Goal: Task Accomplishment & Management: Manage account settings

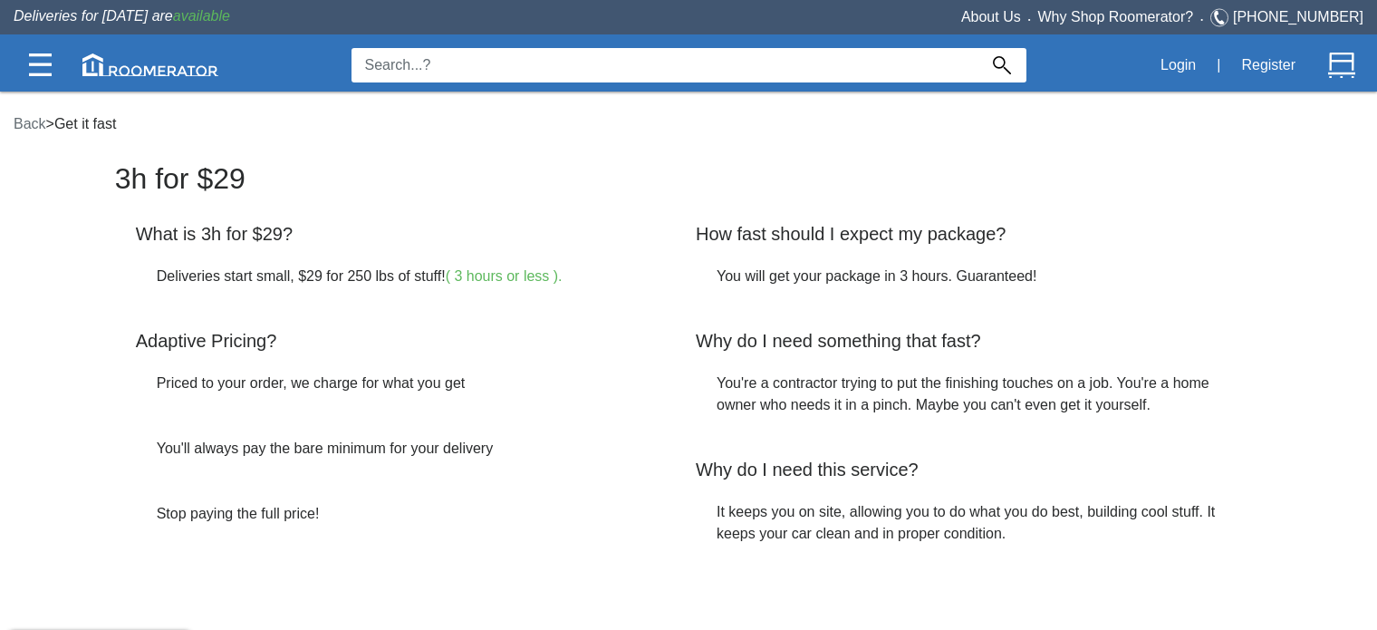
click at [1171, 102] on nav "Back > Get it fast" at bounding box center [686, 124] width 1373 height 49
click at [1181, 60] on button "Login" at bounding box center [1178, 65] width 55 height 38
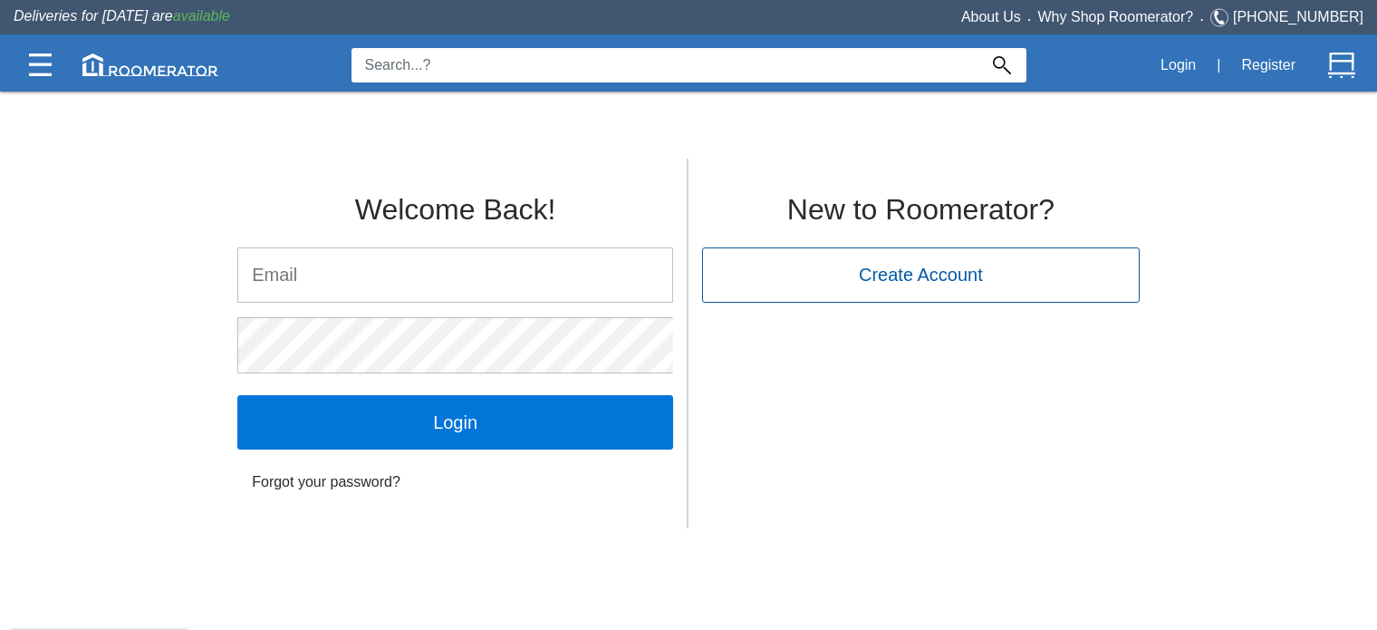
click at [606, 260] on input "email" at bounding box center [455, 274] width 434 height 53
type input "[EMAIL_ADDRESS][DOMAIN_NAME]"
click input "Login" at bounding box center [455, 422] width 436 height 54
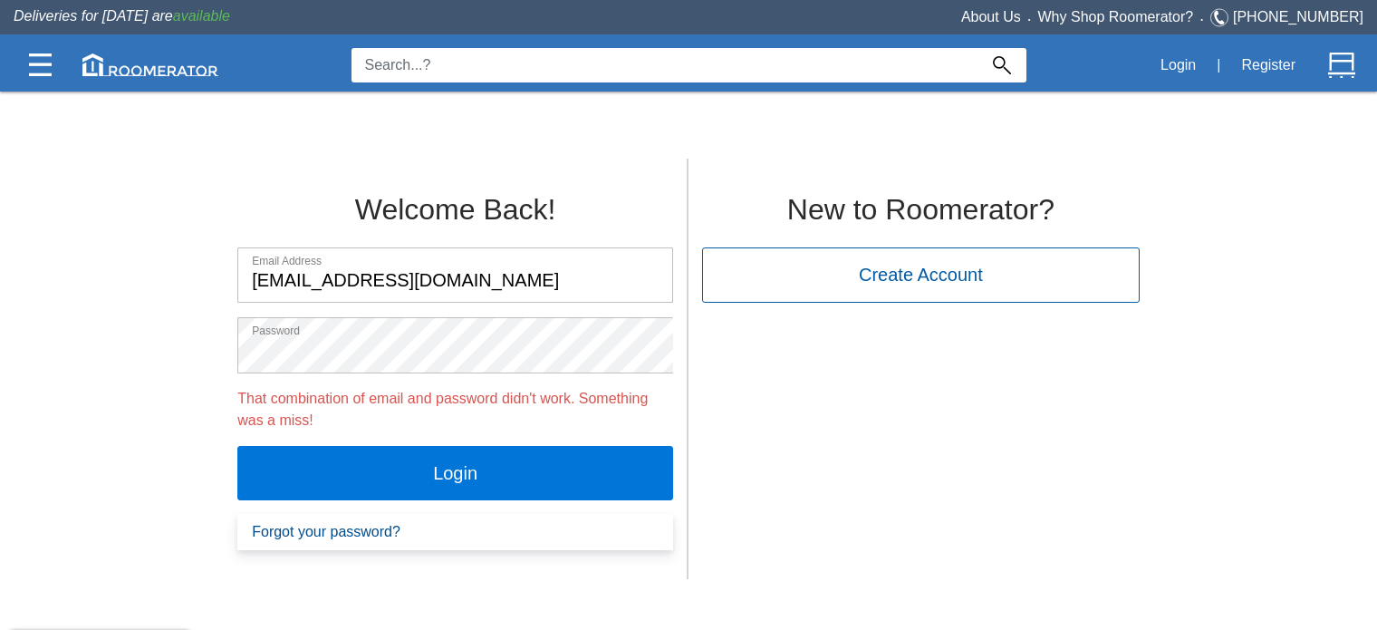
click at [334, 531] on link "Forgot your password?" at bounding box center [455, 532] width 436 height 36
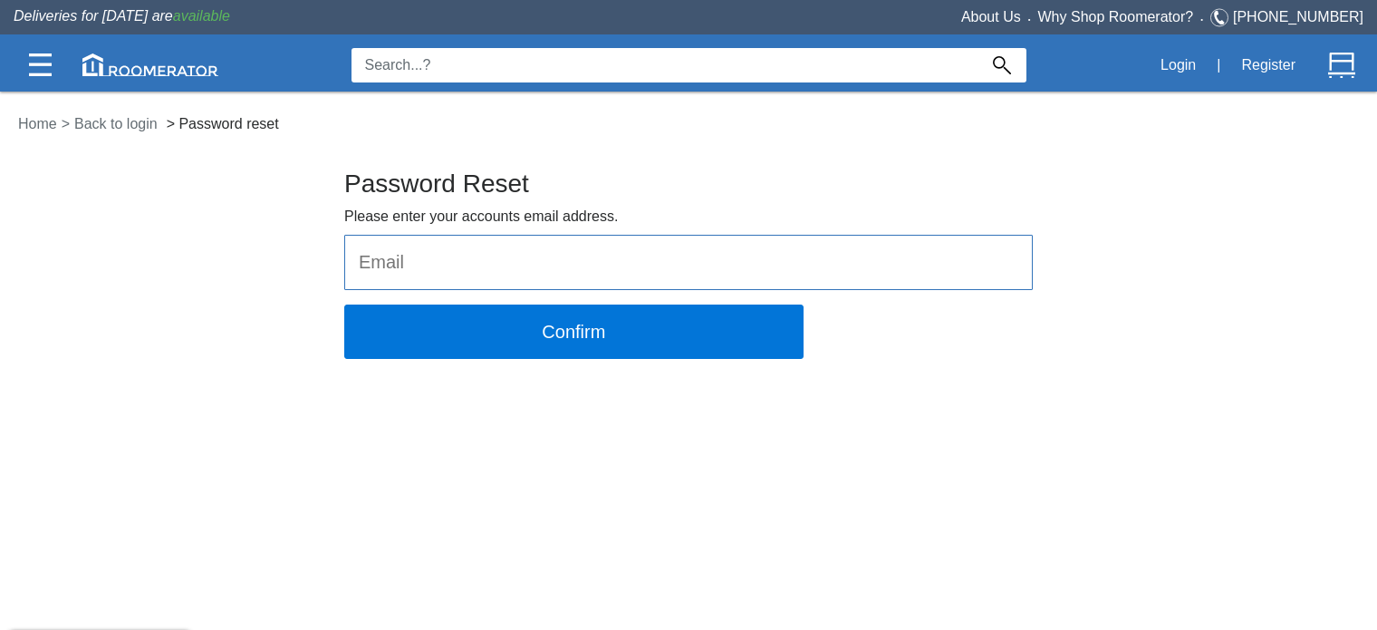
click at [503, 278] on input "email" at bounding box center [688, 262] width 687 height 53
type input "[EMAIL_ADDRESS][DOMAIN_NAME]"
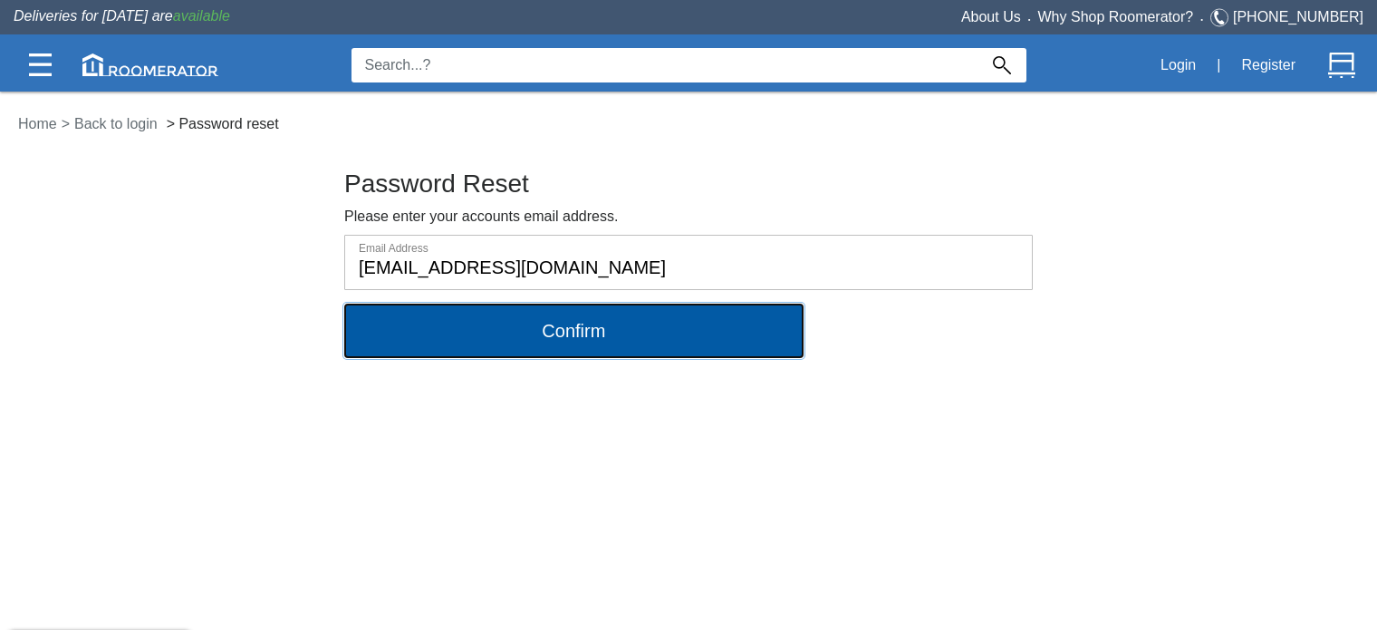
click at [558, 326] on button "Confirm" at bounding box center [573, 331] width 459 height 54
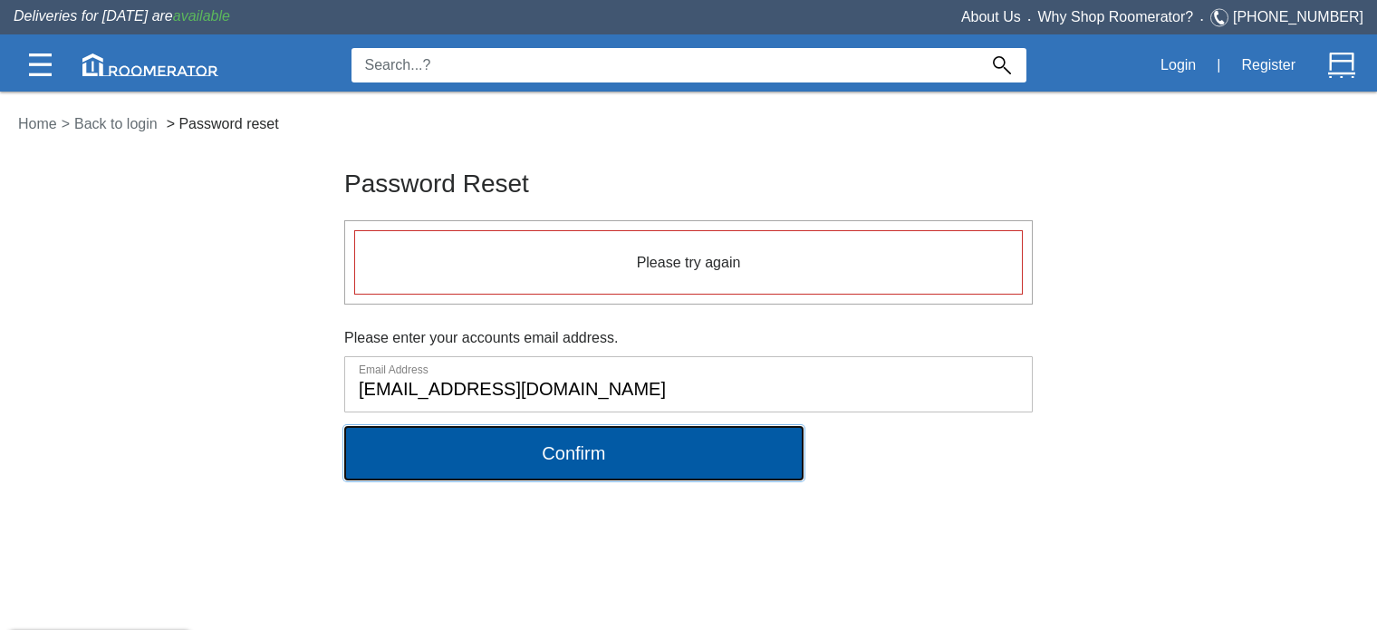
click at [510, 446] on button "Confirm" at bounding box center [573, 453] width 459 height 54
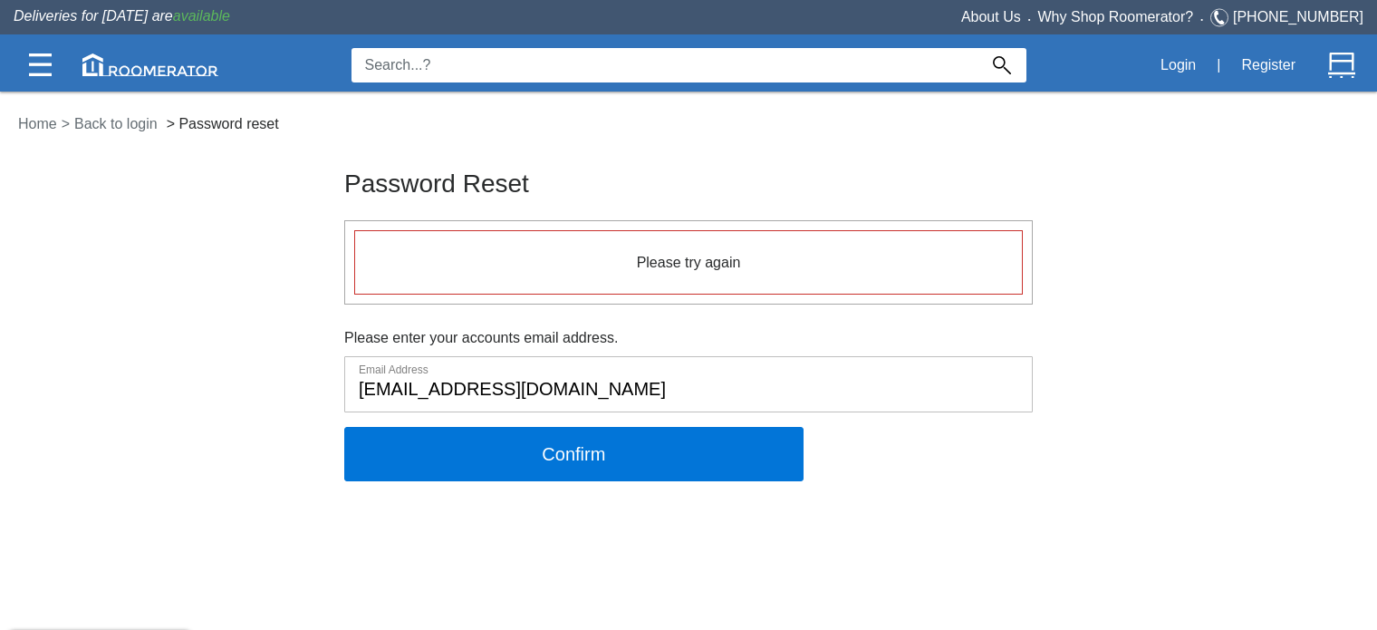
click at [597, 235] on div "Please try again" at bounding box center [688, 262] width 669 height 65
click at [513, 264] on h6 "Please try again" at bounding box center [688, 263] width 649 height 16
click at [1188, 53] on button "Login" at bounding box center [1178, 65] width 55 height 38
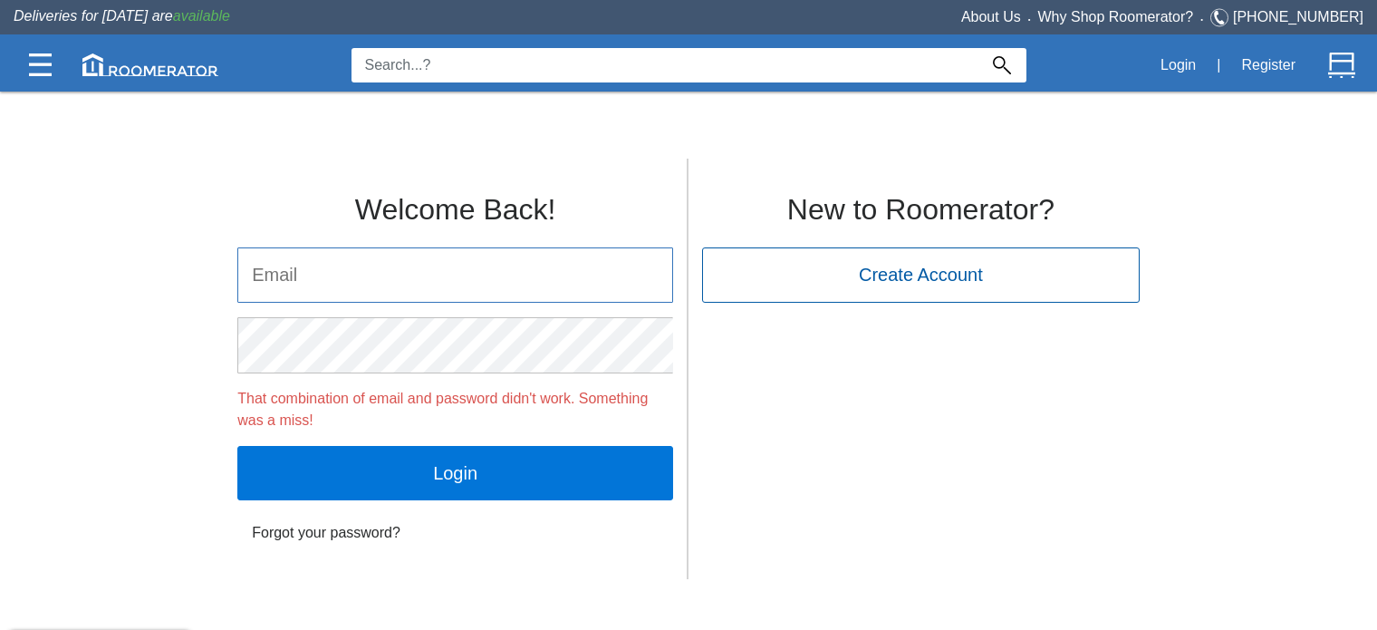
click at [416, 276] on input "email" at bounding box center [455, 274] width 434 height 53
type input "[EMAIL_ADDRESS][DOMAIN_NAME]"
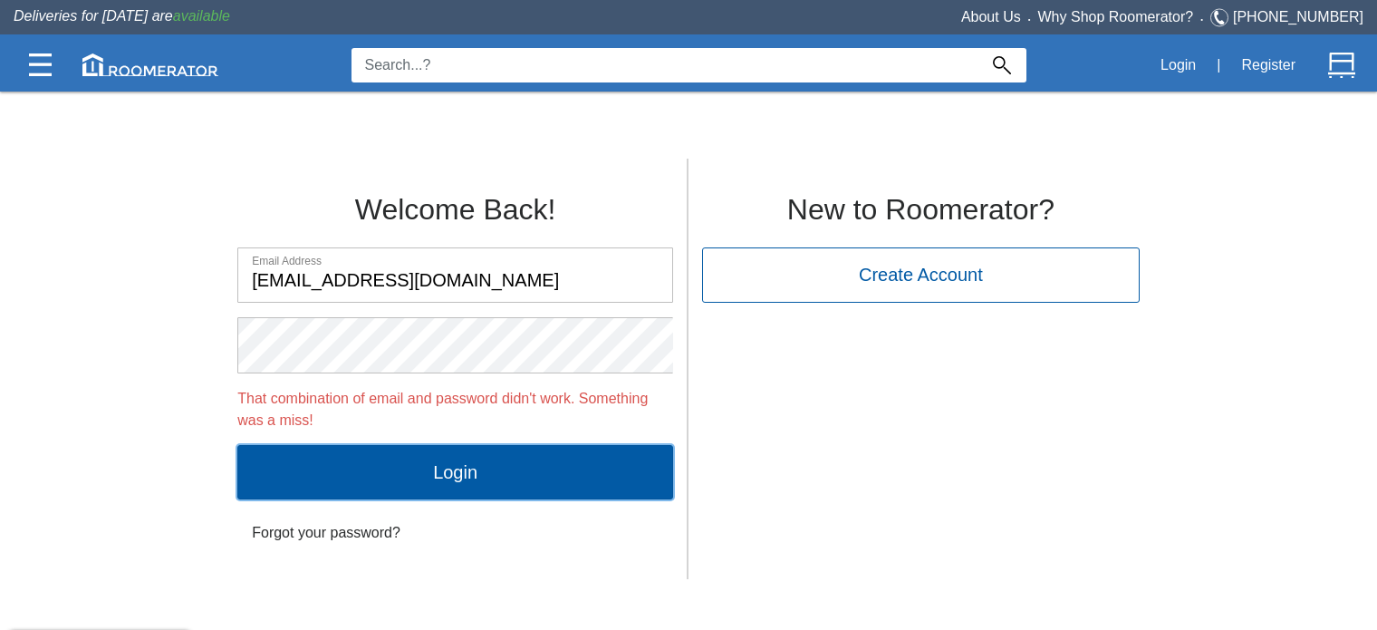
click at [406, 478] on input "Login" at bounding box center [455, 472] width 436 height 54
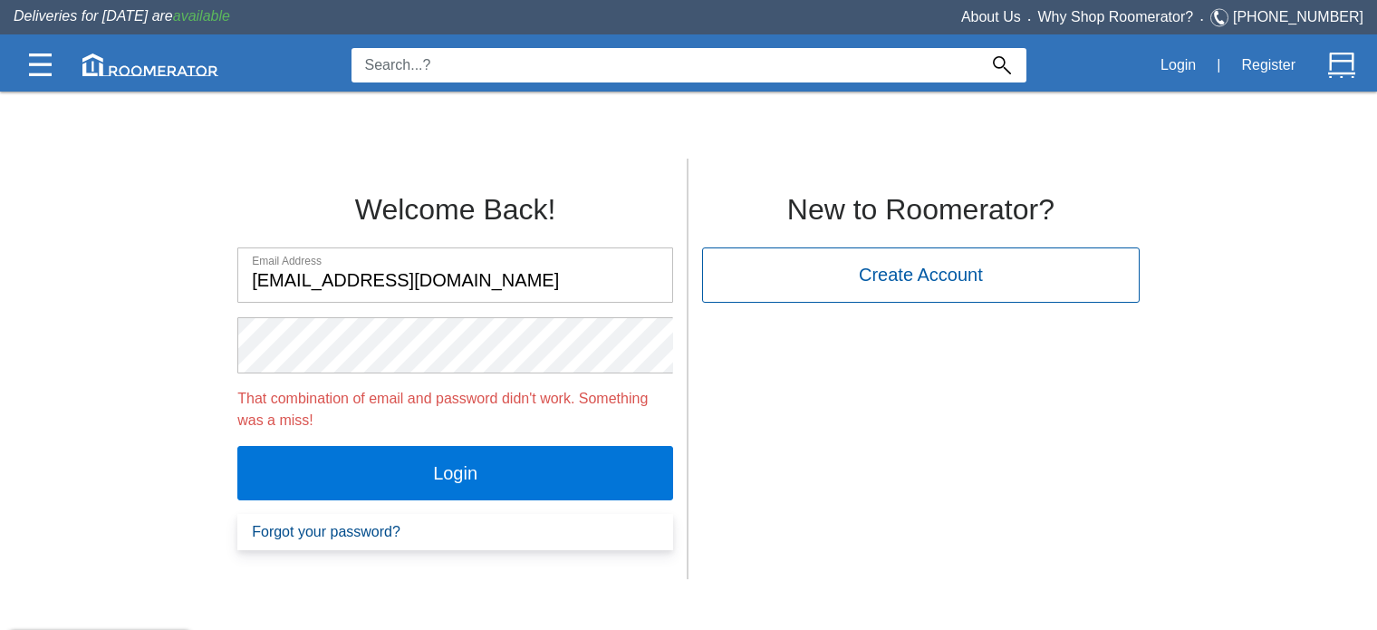
click at [323, 531] on link "Forgot your password?" at bounding box center [455, 532] width 436 height 36
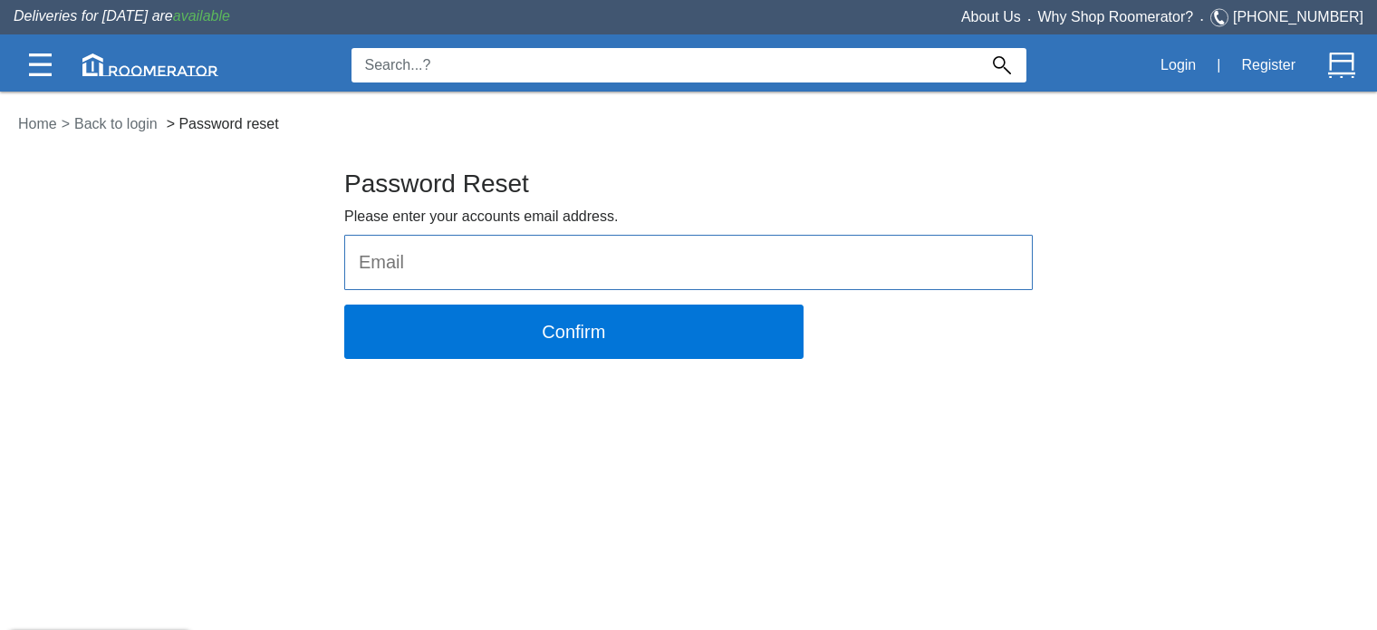
click at [453, 260] on input "email" at bounding box center [688, 262] width 687 height 53
type input "[EMAIL_ADDRESS][DOMAIN_NAME]"
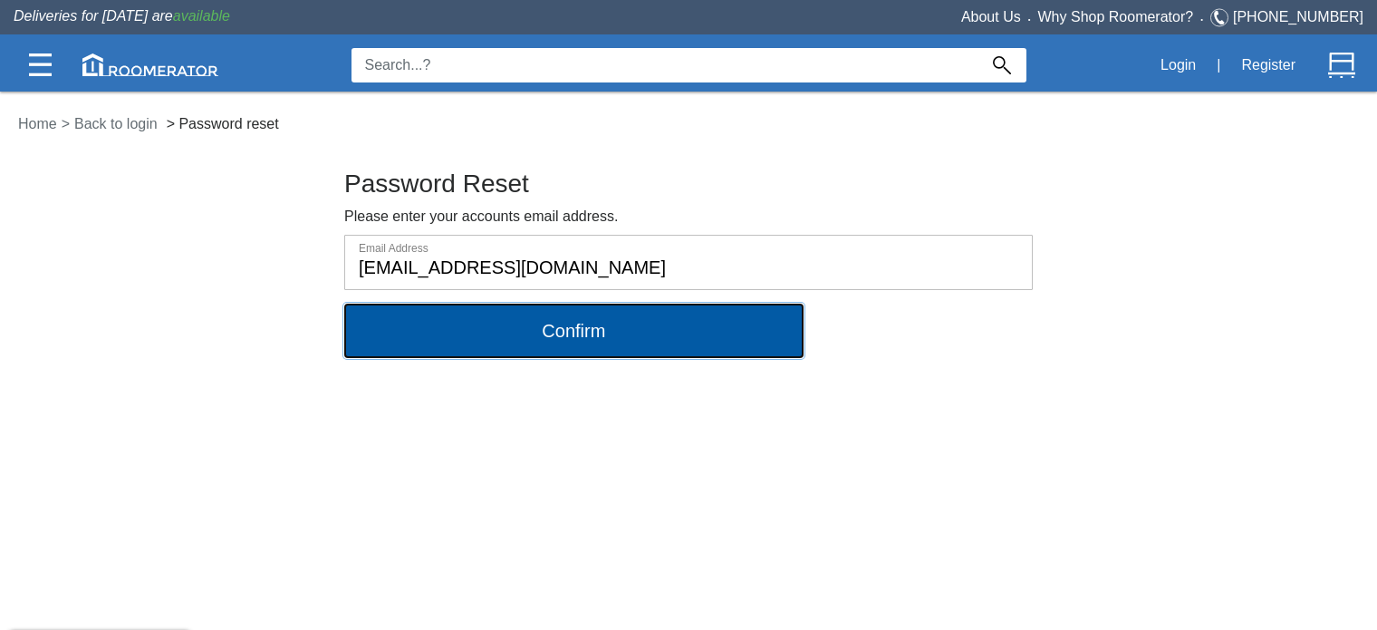
click at [566, 334] on button "Confirm" at bounding box center [573, 331] width 459 height 54
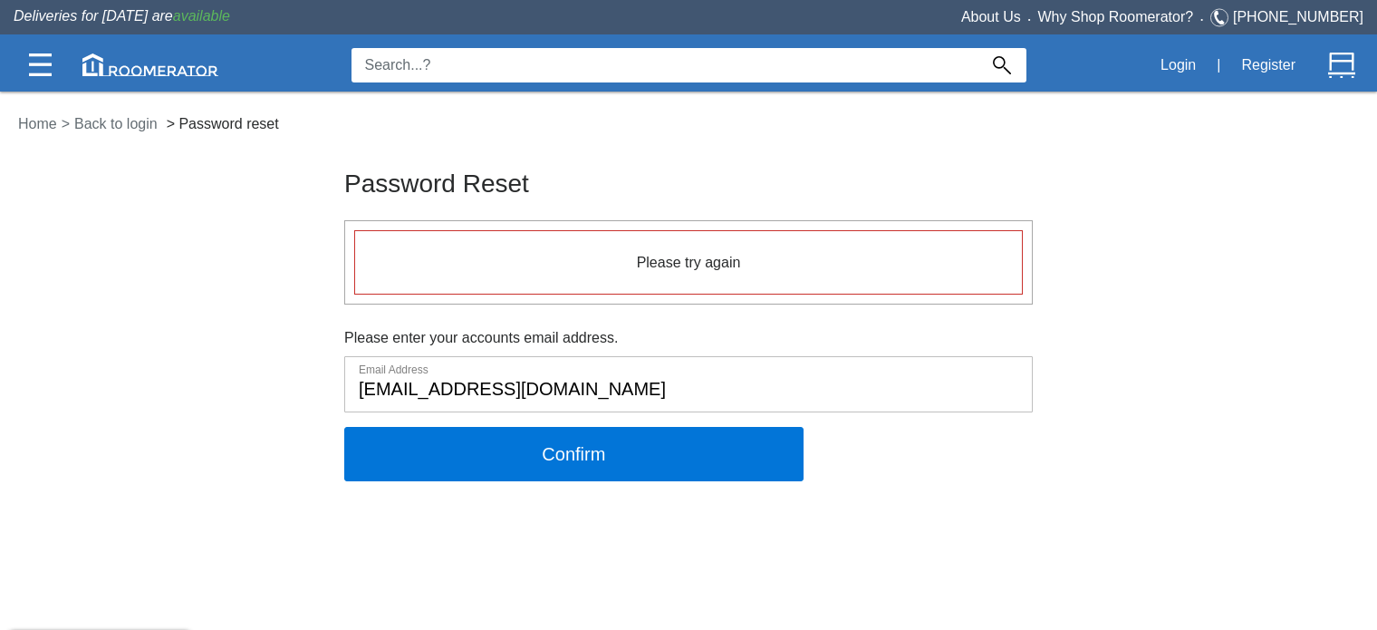
click at [512, 275] on div "Please try again" at bounding box center [688, 262] width 669 height 65
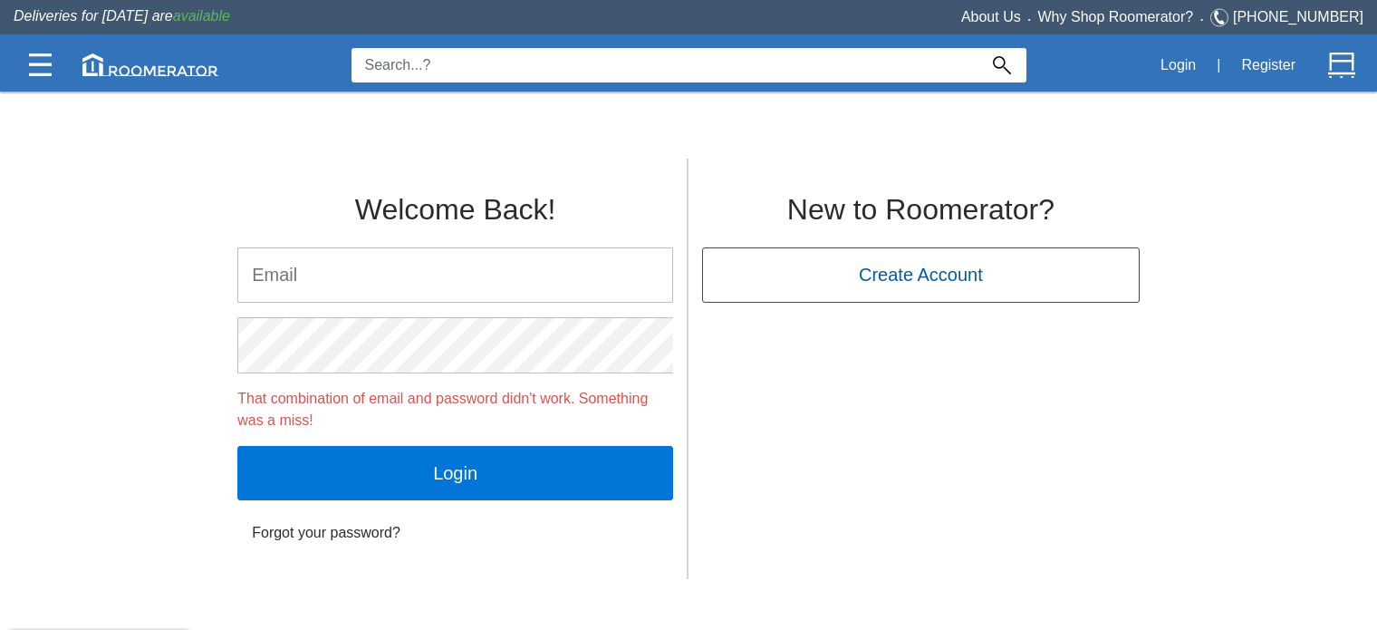
click at [754, 174] on div "New to Roomerator? Create Account" at bounding box center [921, 238] width 465 height 158
drag, startPoint x: 654, startPoint y: 169, endPoint x: 1180, endPoint y: 63, distance: 536.2
click at [1180, 63] on button "Login" at bounding box center [1178, 65] width 55 height 38
click at [574, 290] on input "email" at bounding box center [455, 274] width 434 height 53
type input "[EMAIL_ADDRESS][DOMAIN_NAME]"
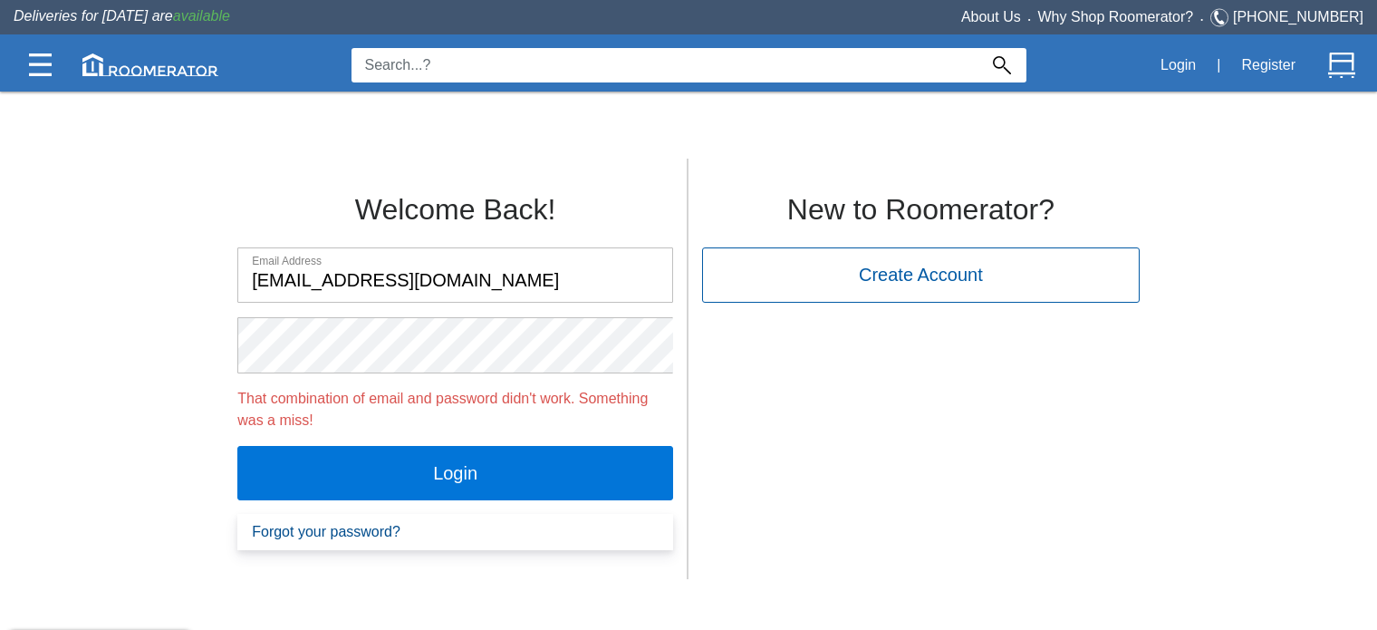
click at [371, 537] on link "Forgot your password?" at bounding box center [455, 532] width 436 height 36
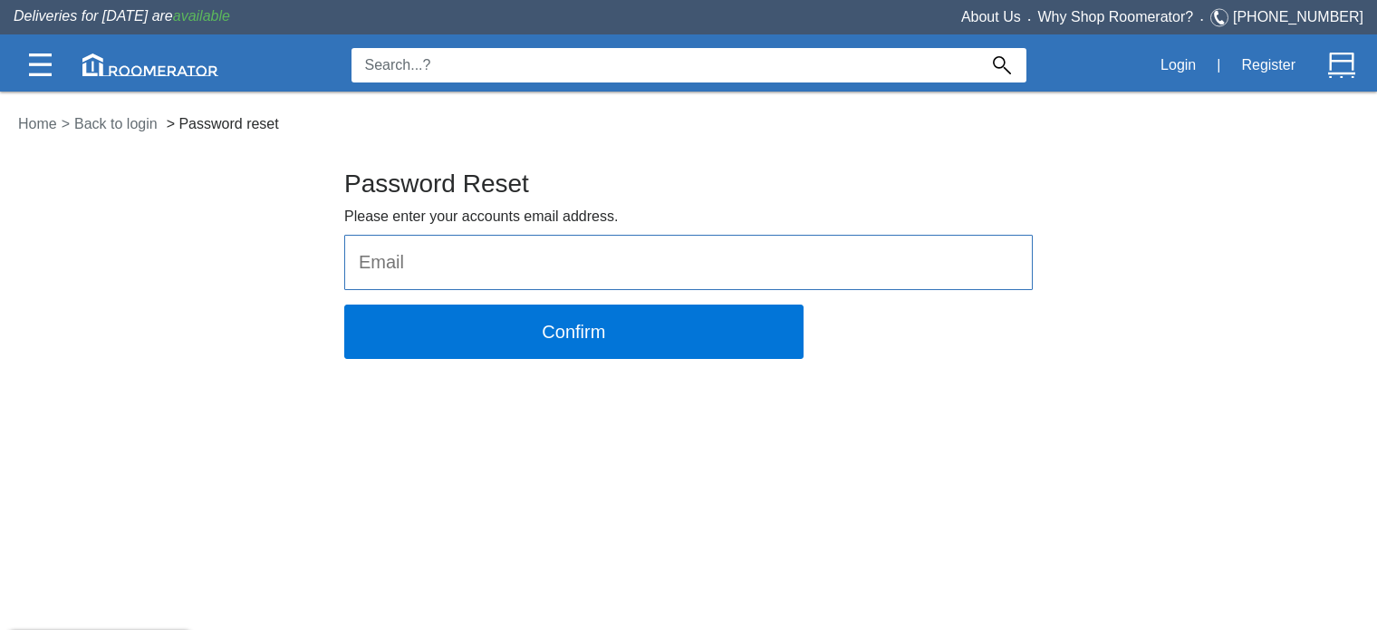
click at [442, 258] on input "email" at bounding box center [688, 262] width 687 height 53
click at [44, 55] on img at bounding box center [40, 64] width 23 height 23
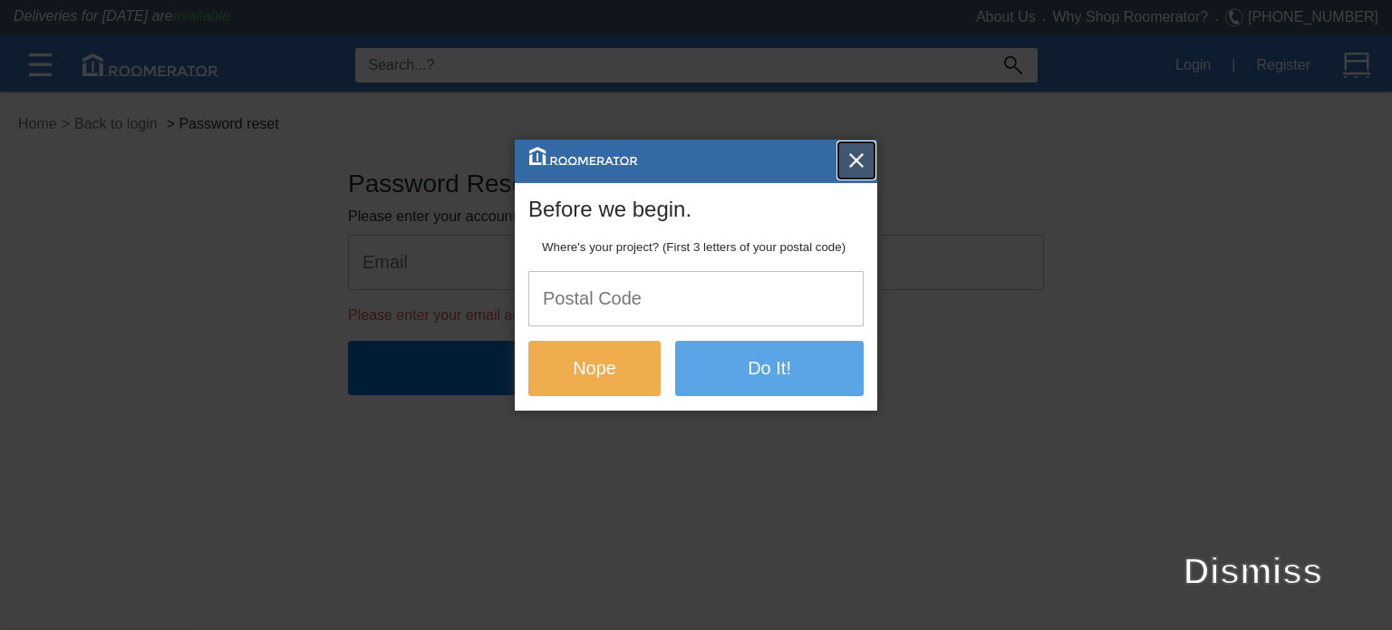
click at [848, 156] on img "button" at bounding box center [856, 160] width 18 height 18
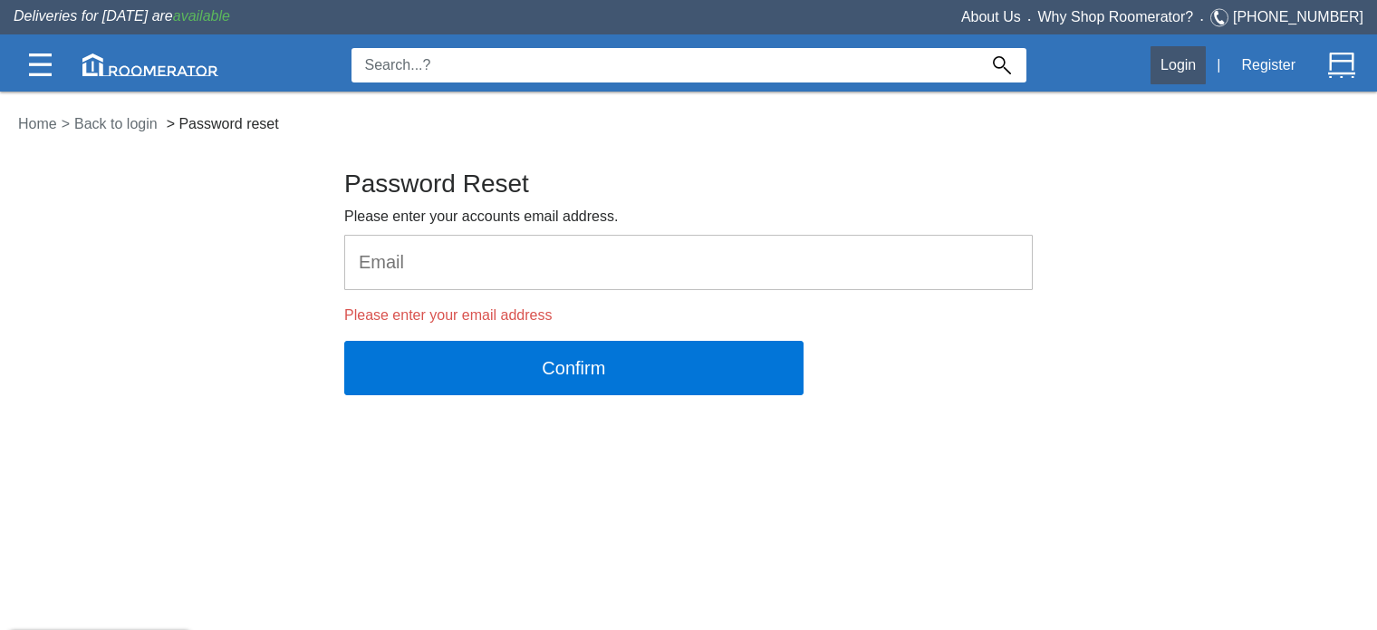
click at [1178, 71] on button "Login" at bounding box center [1178, 65] width 55 height 38
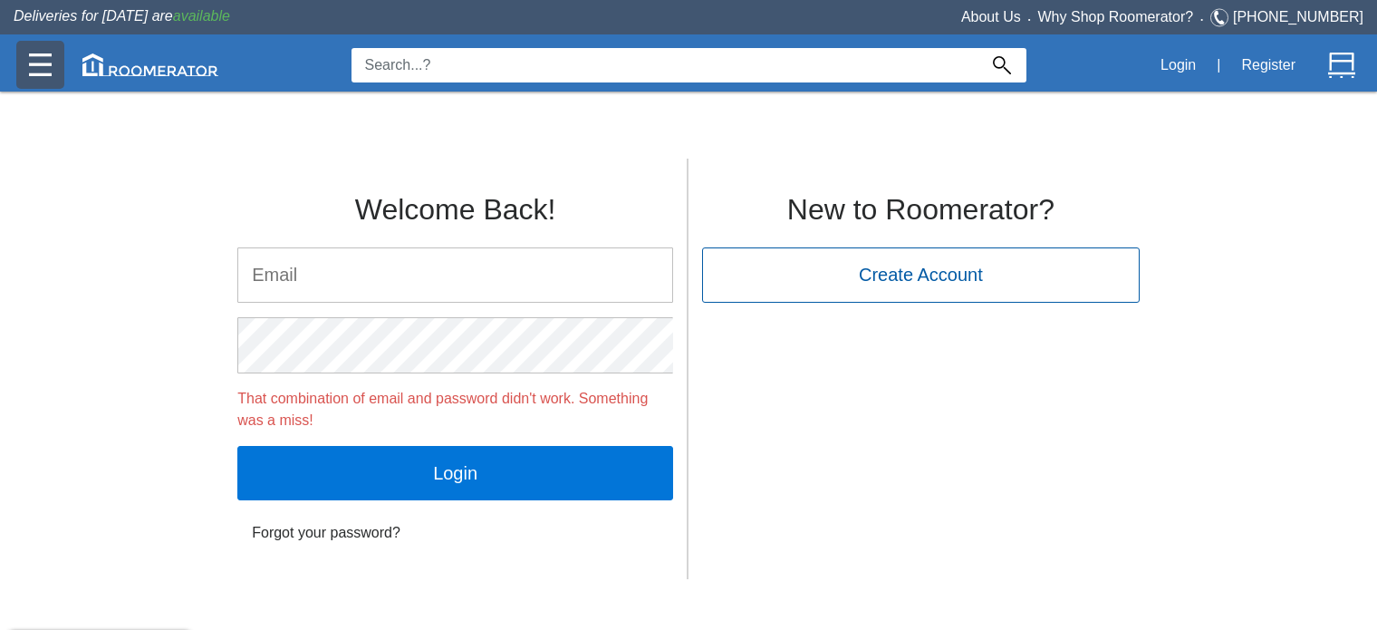
click at [30, 63] on img at bounding box center [40, 64] width 23 height 23
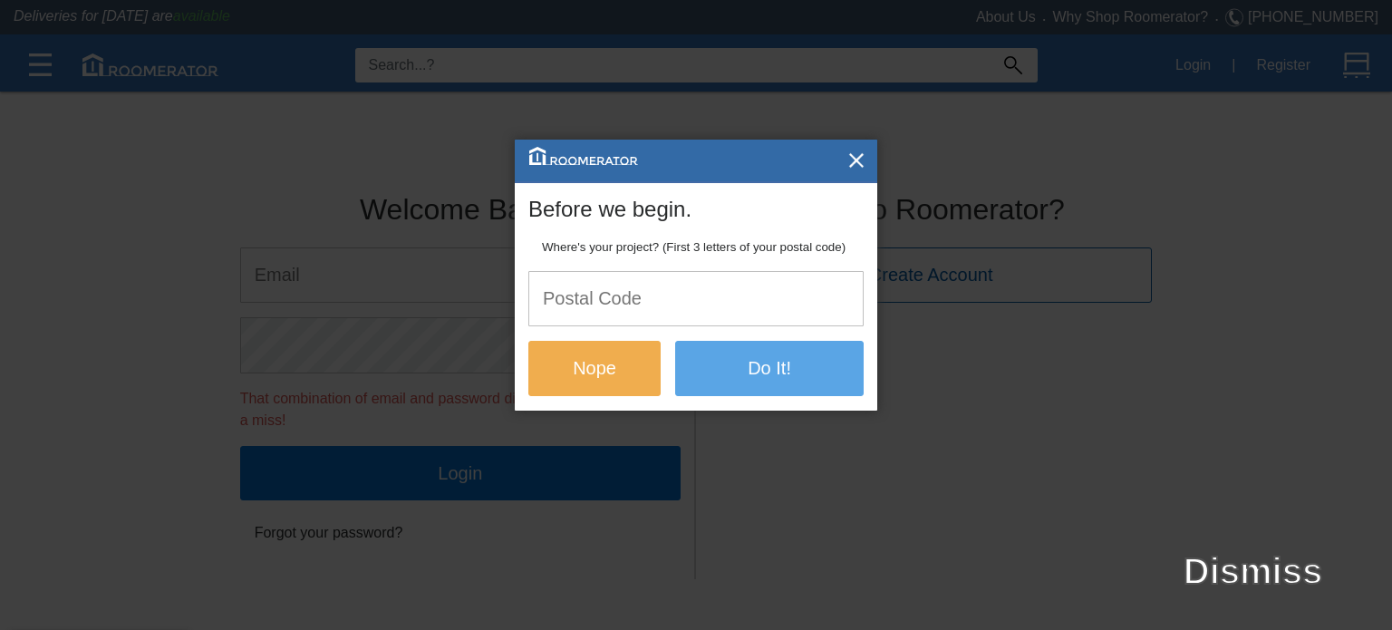
click at [402, 299] on div at bounding box center [696, 315] width 1392 height 630
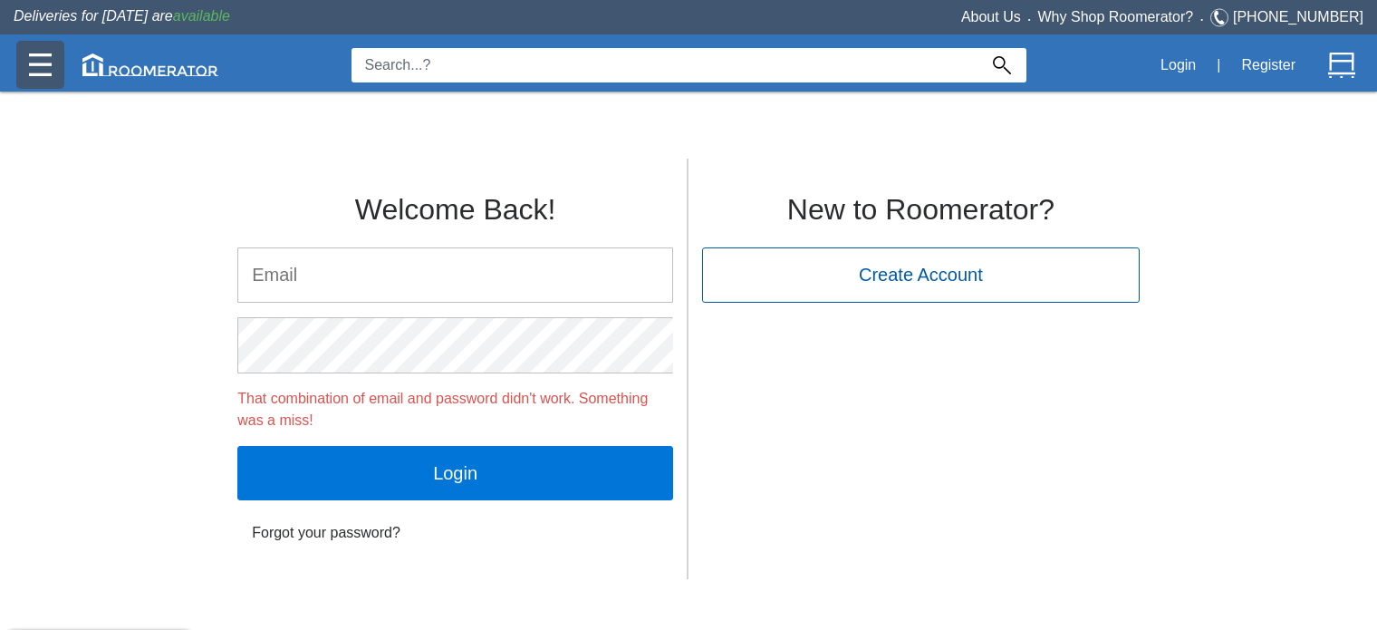
click at [35, 61] on img at bounding box center [40, 64] width 23 height 23
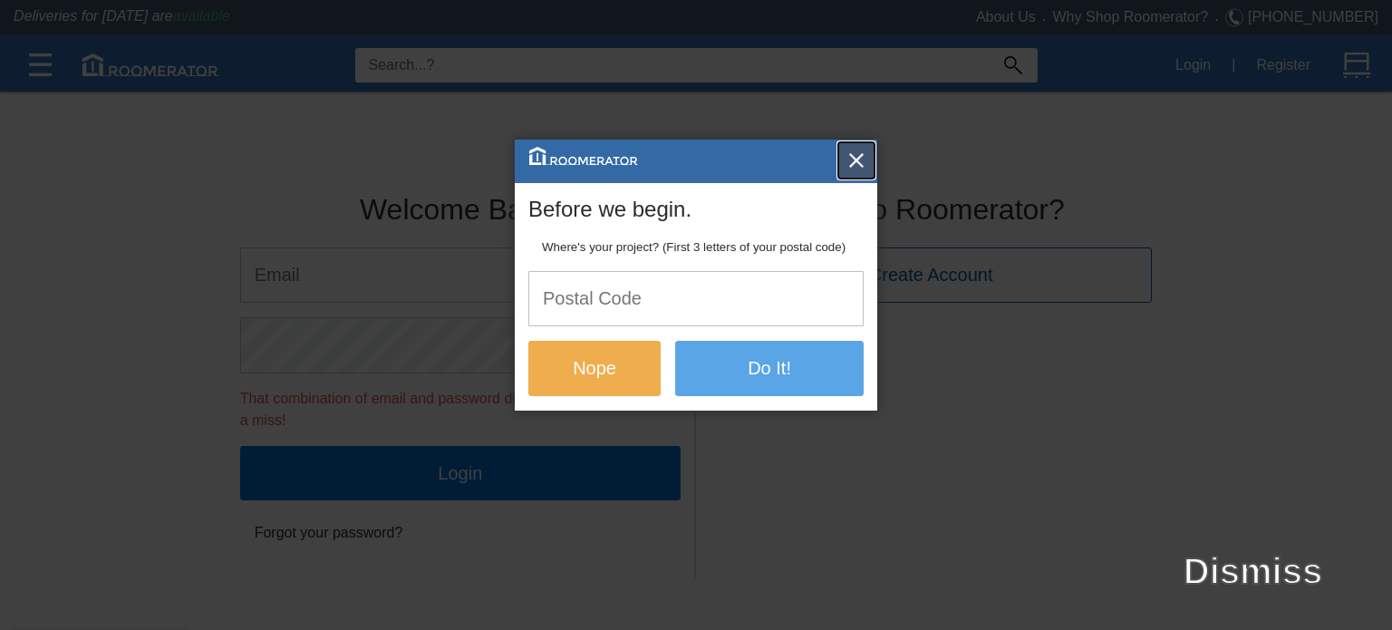
click at [859, 159] on img "button" at bounding box center [856, 160] width 18 height 18
